Goal: Task Accomplishment & Management: Manage account settings

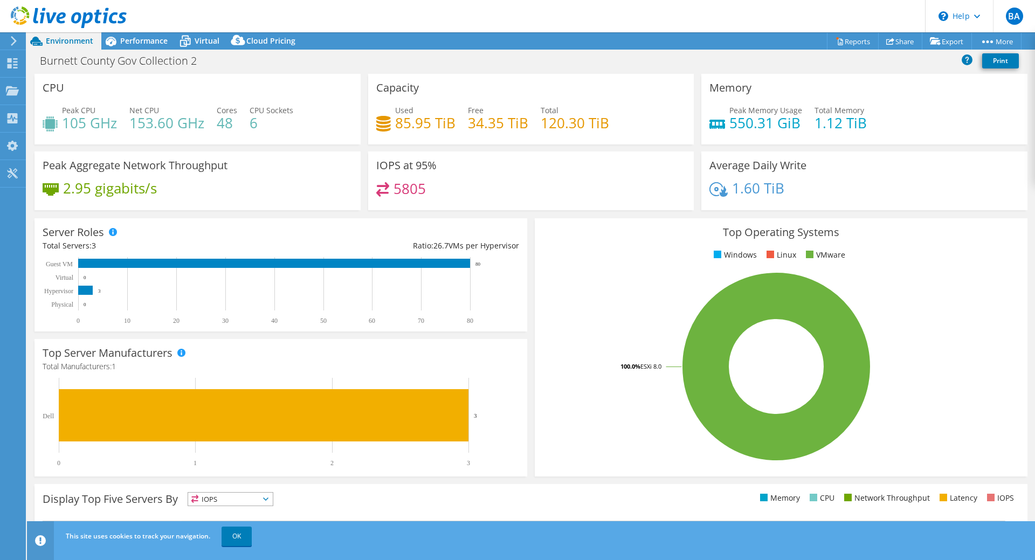
select select "USD"
click at [747, 9] on header "BA End User [PERSON_NAME] [PERSON_NAME][EMAIL_ADDRESS][PERSON_NAME][DOMAIN_NAME…" at bounding box center [517, 16] width 1035 height 32
click at [1020, 19] on span "BA" at bounding box center [1014, 16] width 17 height 17
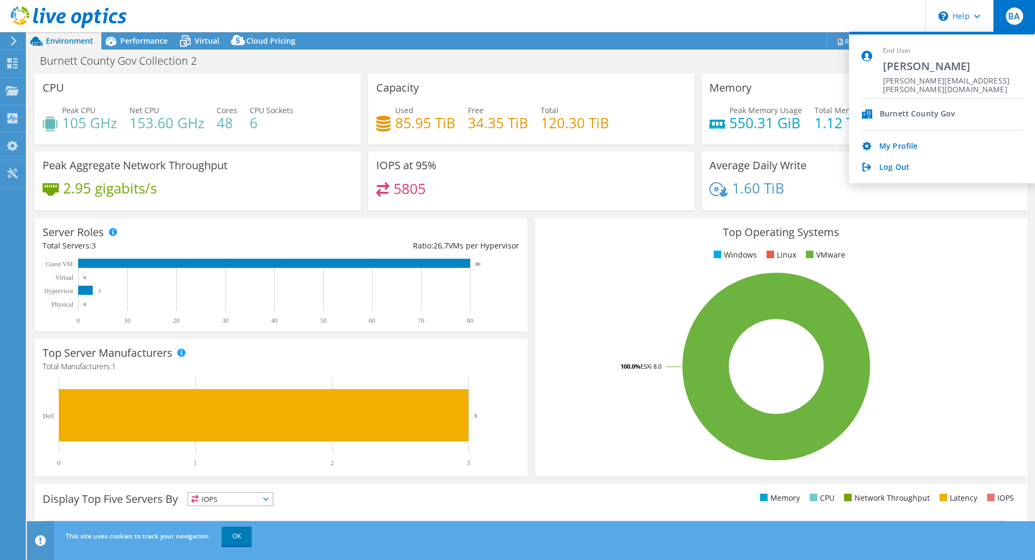
click at [710, 23] on header "BA End User [PERSON_NAME] [PERSON_NAME][EMAIL_ADDRESS][PERSON_NAME][DOMAIN_NAME…" at bounding box center [517, 16] width 1035 height 32
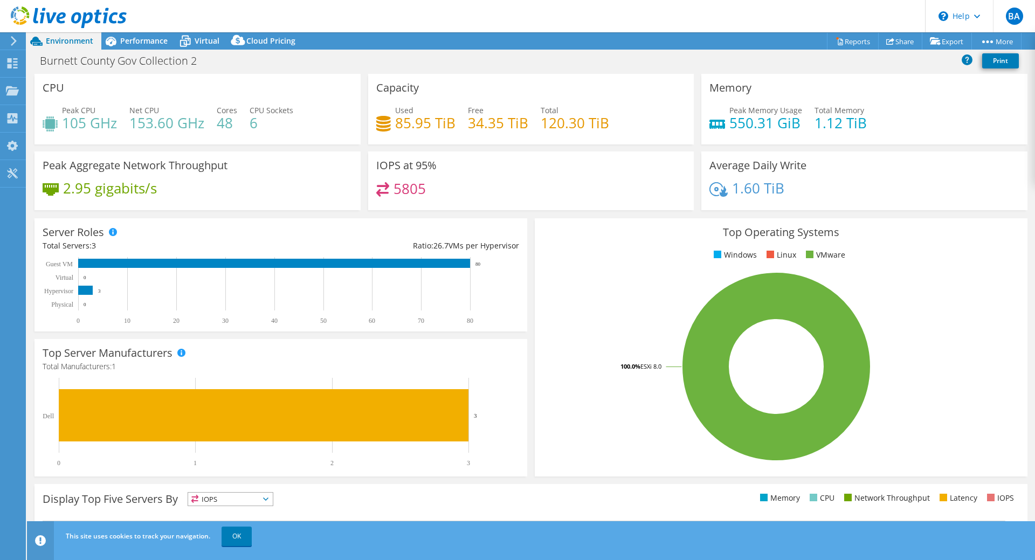
click at [714, 19] on header "BA End User [PERSON_NAME] [PERSON_NAME][EMAIL_ADDRESS][PERSON_NAME][DOMAIN_NAME…" at bounding box center [517, 16] width 1035 height 32
click at [1015, 16] on span "BA" at bounding box center [1014, 16] width 17 height 17
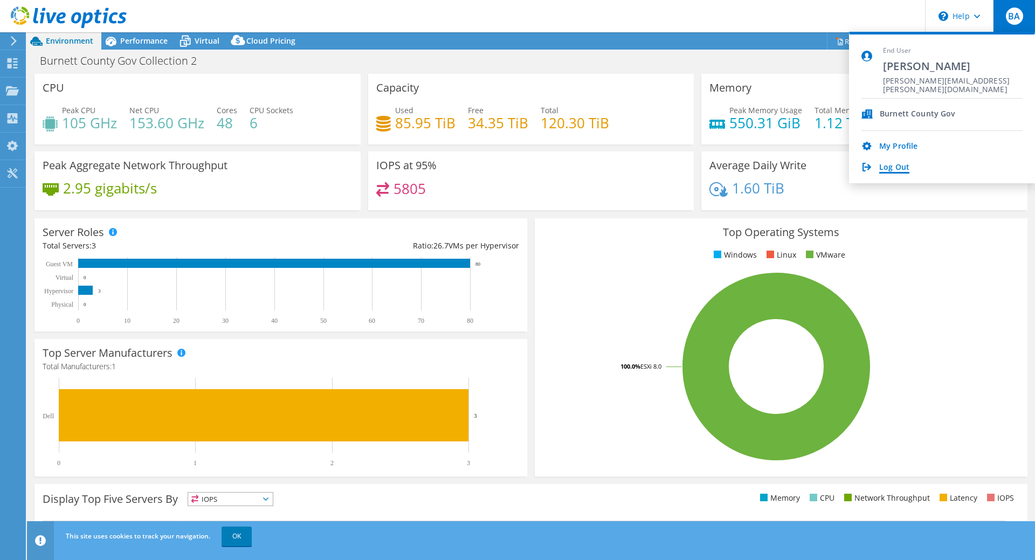
click at [896, 167] on link "Log Out" at bounding box center [894, 168] width 30 height 10
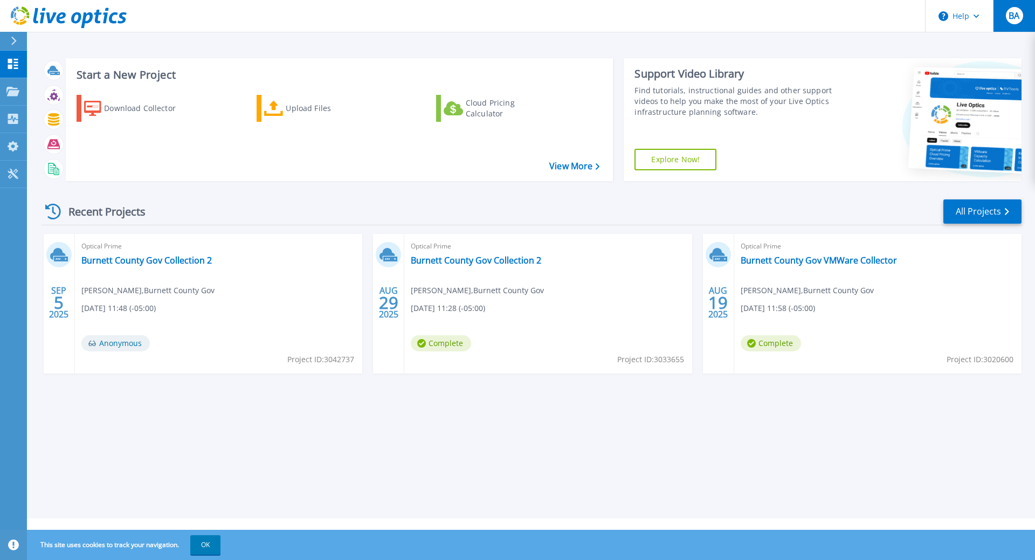
click at [1004, 16] on button "BA" at bounding box center [1014, 16] width 42 height 32
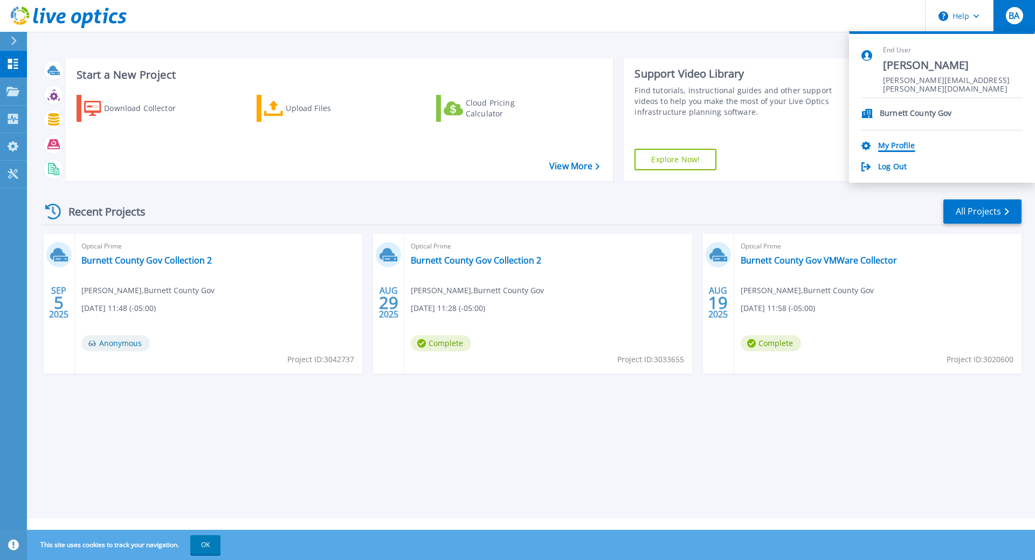
click at [901, 147] on link "My Profile" at bounding box center [896, 146] width 37 height 10
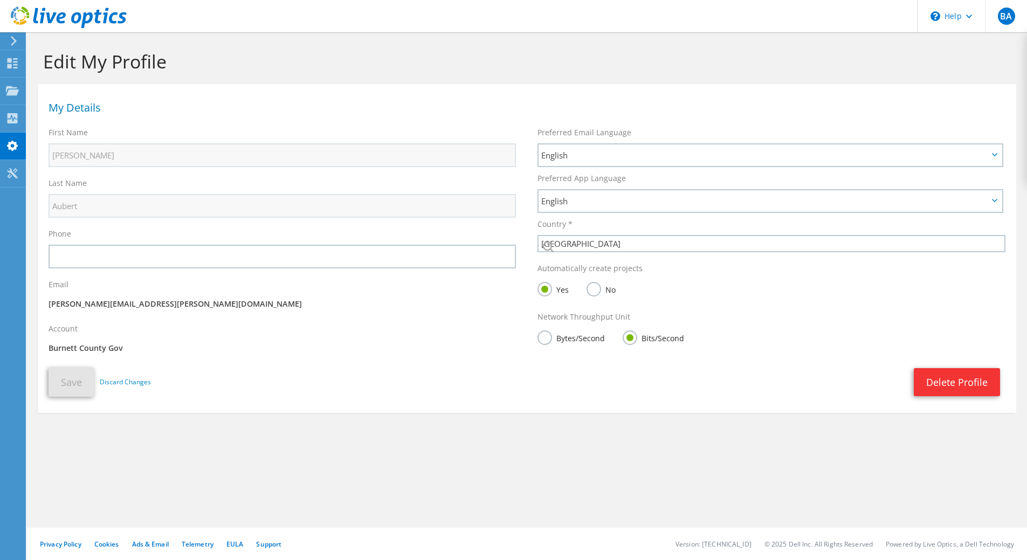
select select "224"
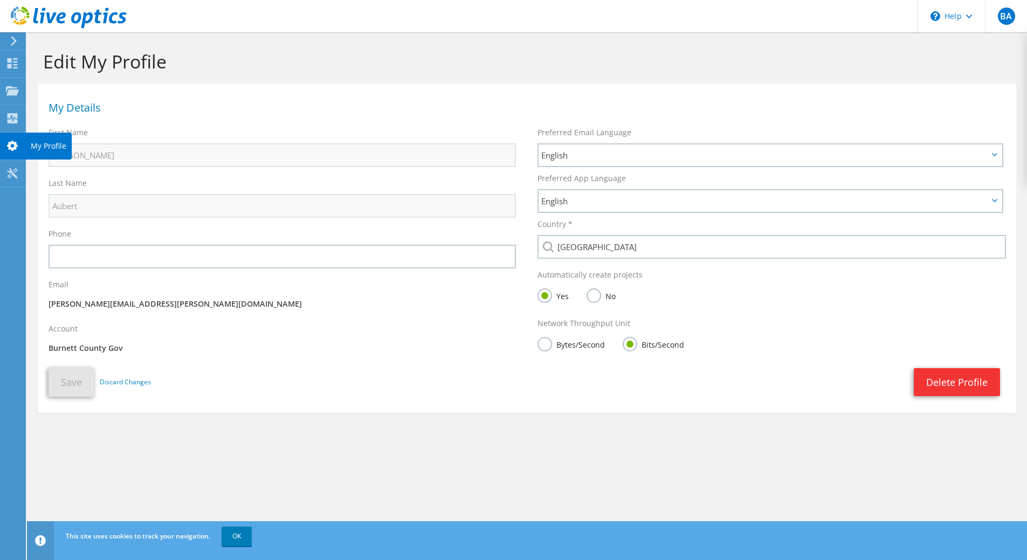
click at [9, 143] on use at bounding box center [12, 146] width 11 height 10
click at [237, 540] on link "OK" at bounding box center [237, 536] width 30 height 19
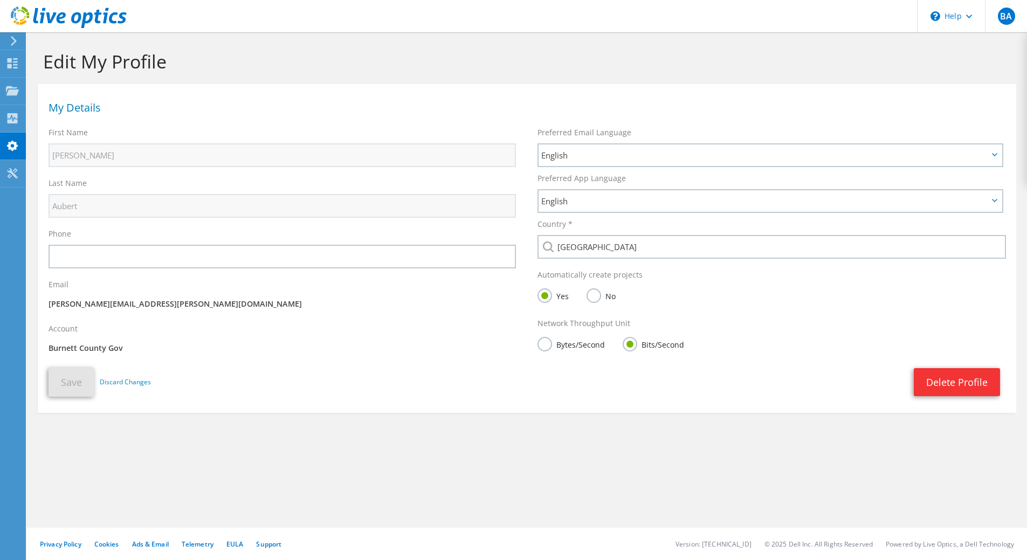
click at [16, 40] on icon at bounding box center [14, 41] width 8 height 10
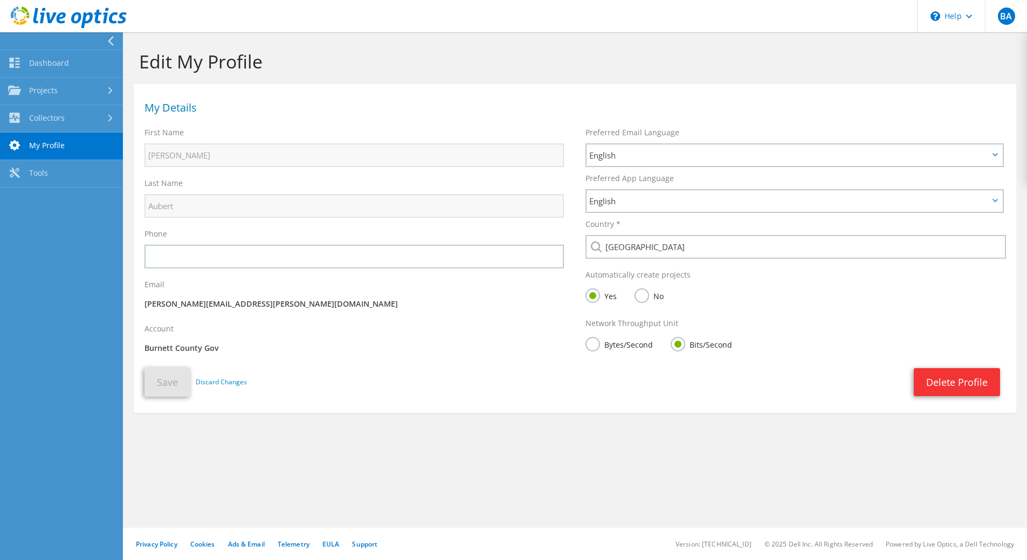
click at [503, 45] on div "Edit My Profile" at bounding box center [574, 58] width 893 height 52
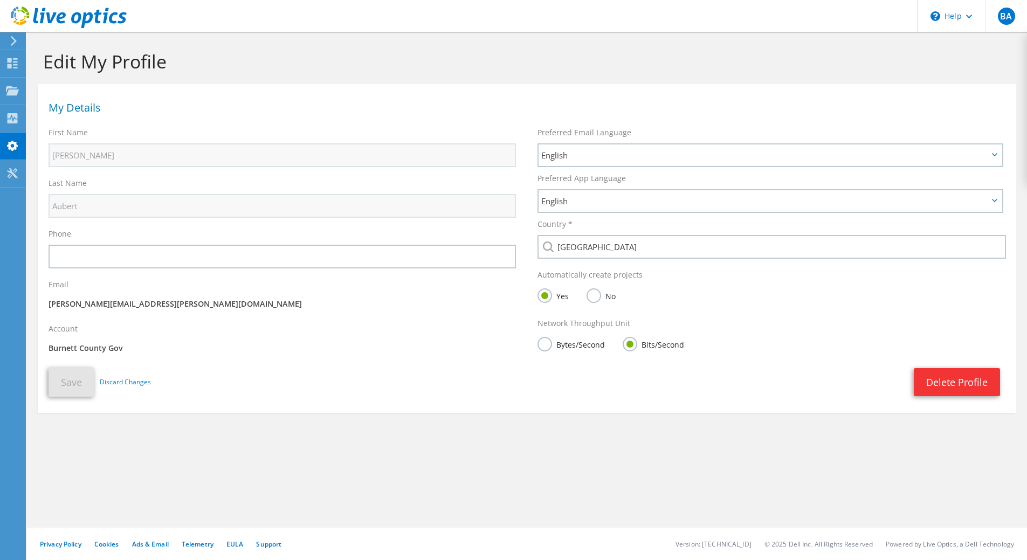
click at [12, 43] on icon at bounding box center [14, 41] width 8 height 10
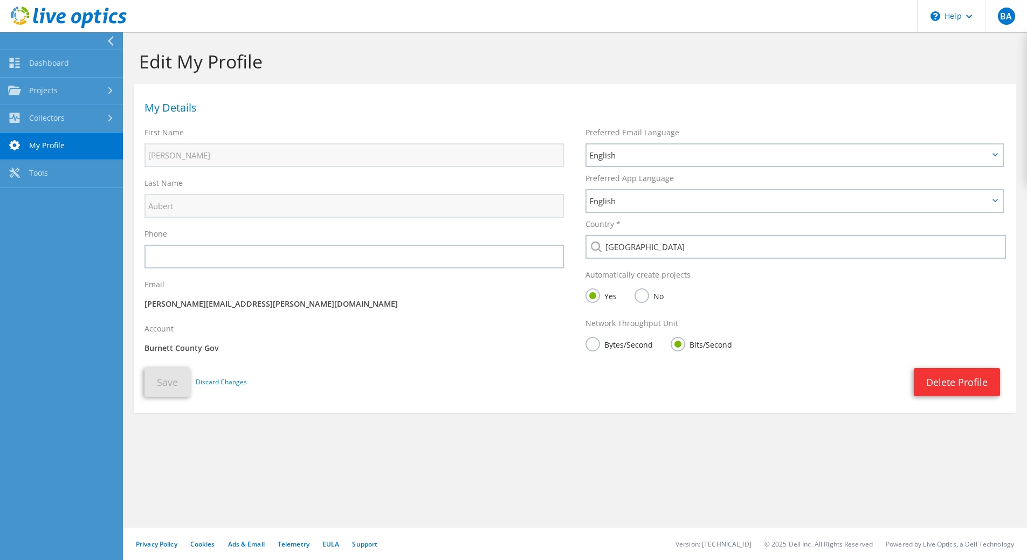
click at [401, 74] on div "Edit My Profile" at bounding box center [574, 58] width 893 height 52
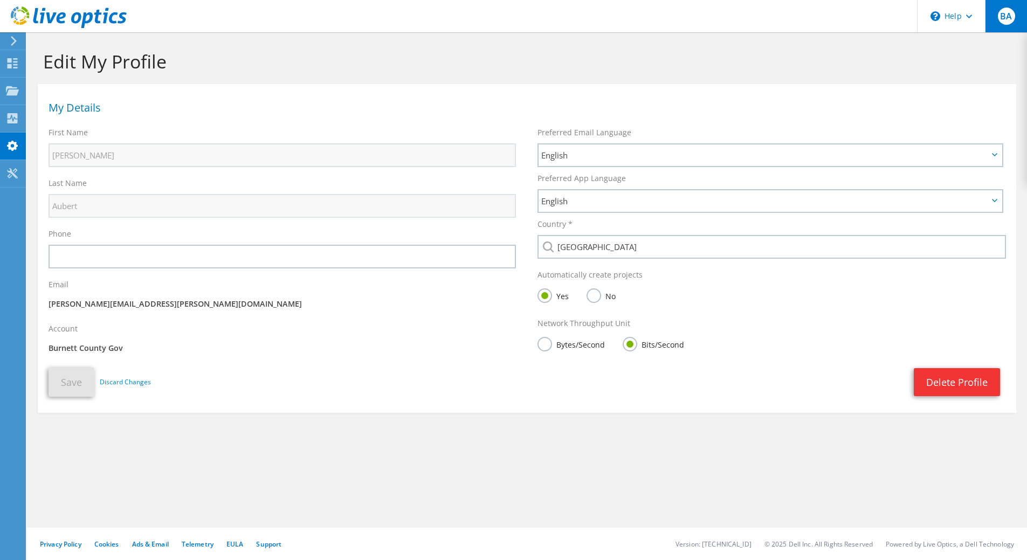
click at [1007, 19] on span "BA" at bounding box center [1006, 16] width 17 height 17
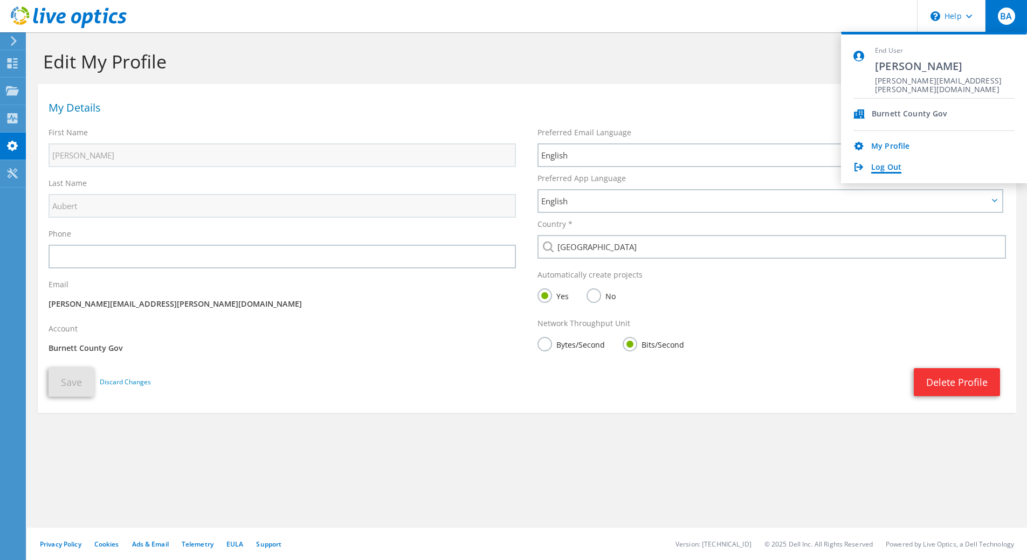
click at [890, 168] on link "Log Out" at bounding box center [886, 168] width 30 height 10
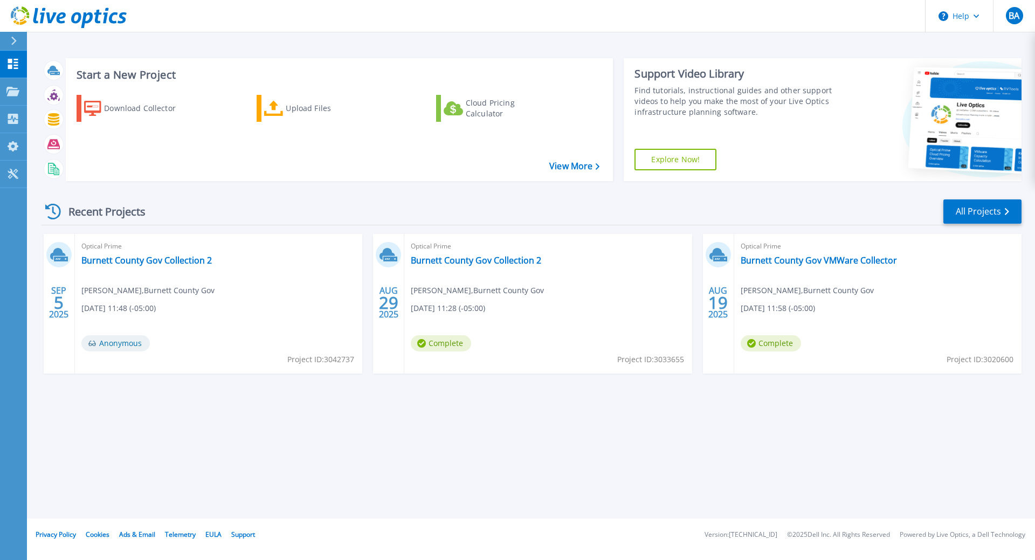
click at [556, 42] on div "Start a New Project Download Collector Upload Files Cloud Pricing Calculator Vi…" at bounding box center [531, 259] width 1008 height 519
click at [780, 35] on div "Start a New Project Download Collector Upload Files Cloud Pricing Calculator Vi…" at bounding box center [531, 259] width 1008 height 519
click at [698, 20] on header "Help BA End User Bryan Aubert Bryan.Aubert@BurnettCountyWI.gov Burnett County G…" at bounding box center [517, 16] width 1035 height 32
